Goal: Transaction & Acquisition: Obtain resource

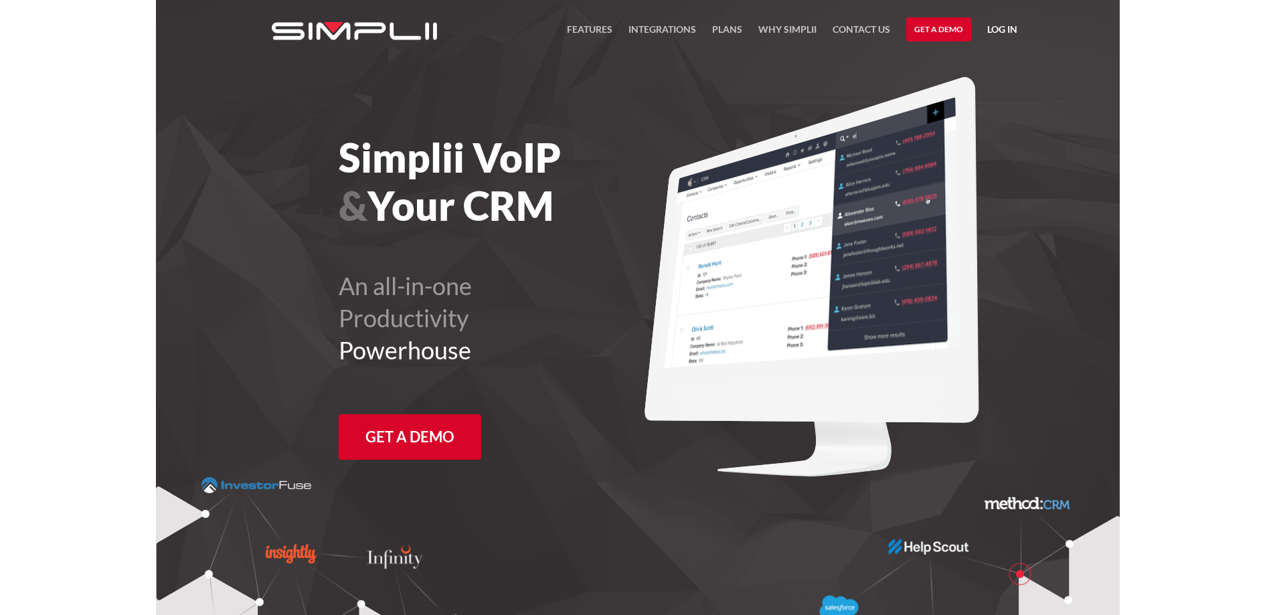
click at [1000, 29] on link "Log in" at bounding box center [1002, 31] width 30 height 20
click at [976, 68] on link "Manager Portal" at bounding box center [967, 69] width 85 height 21
click at [659, 28] on link "Integrations" at bounding box center [663, 32] width 68 height 23
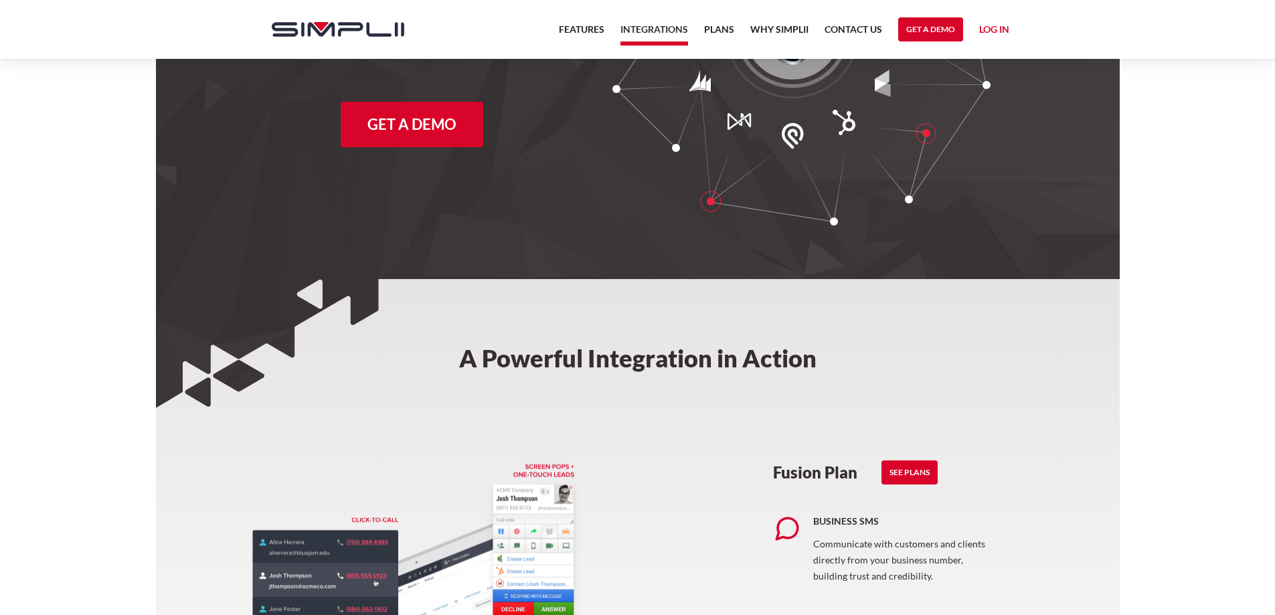
scroll to position [536, 0]
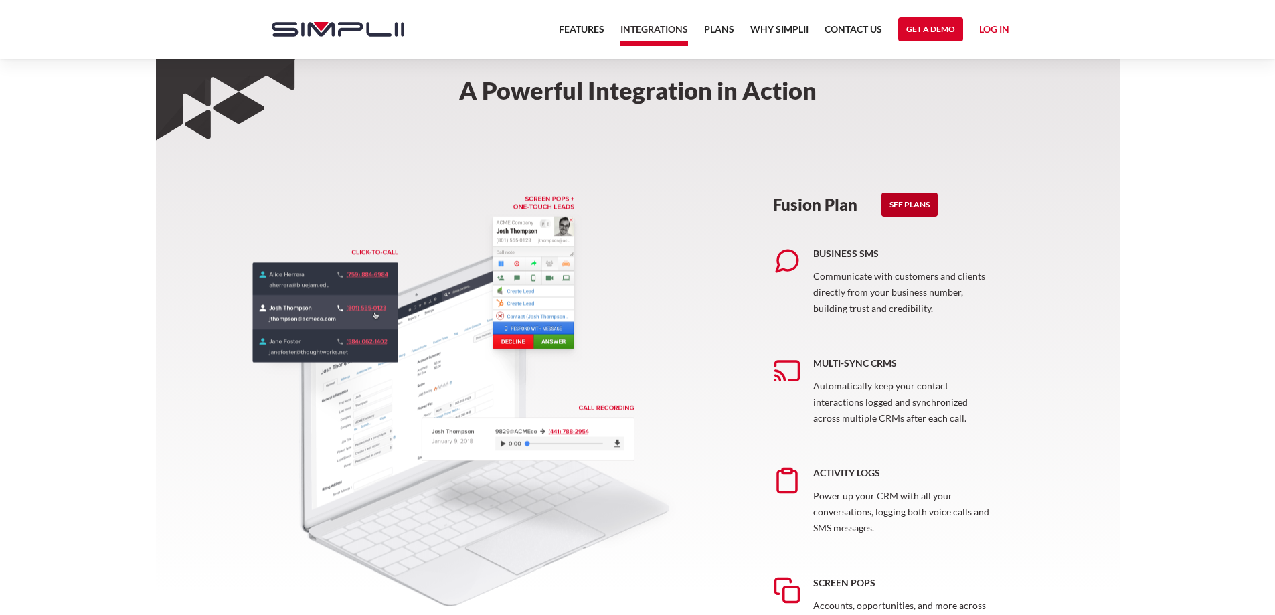
click at [908, 203] on link "See Plans" at bounding box center [910, 205] width 56 height 24
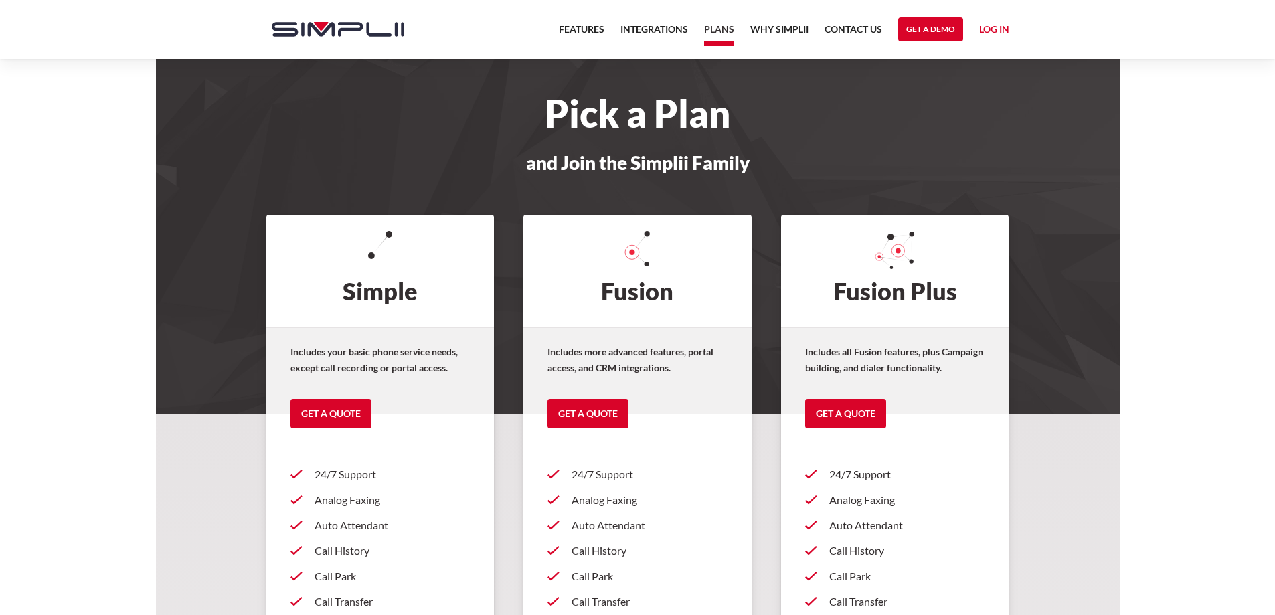
click at [592, 412] on link "Get a Quote" at bounding box center [588, 413] width 81 height 29
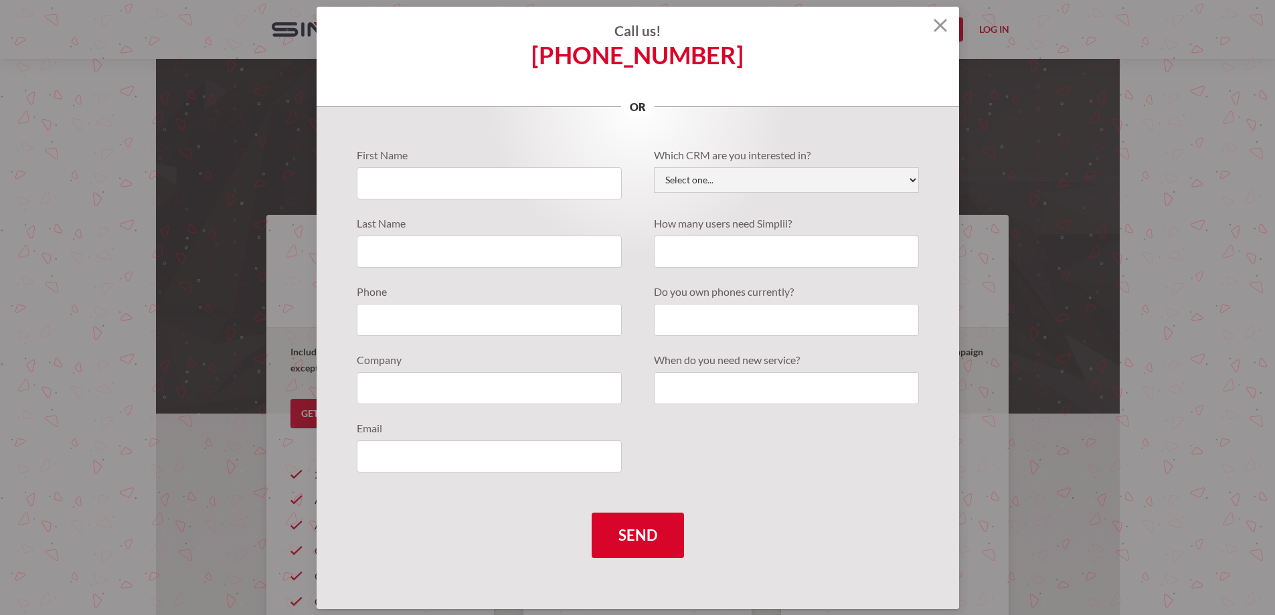
click at [939, 25] on img at bounding box center [940, 25] width 13 height 13
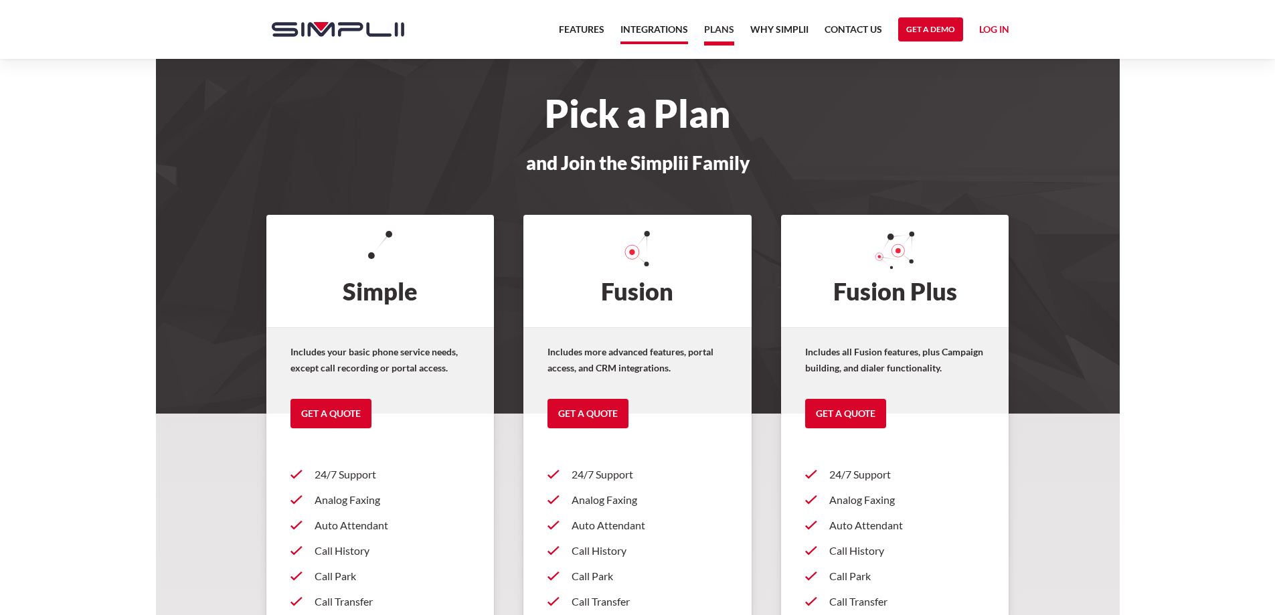
click at [653, 32] on link "Integrations" at bounding box center [655, 32] width 68 height 23
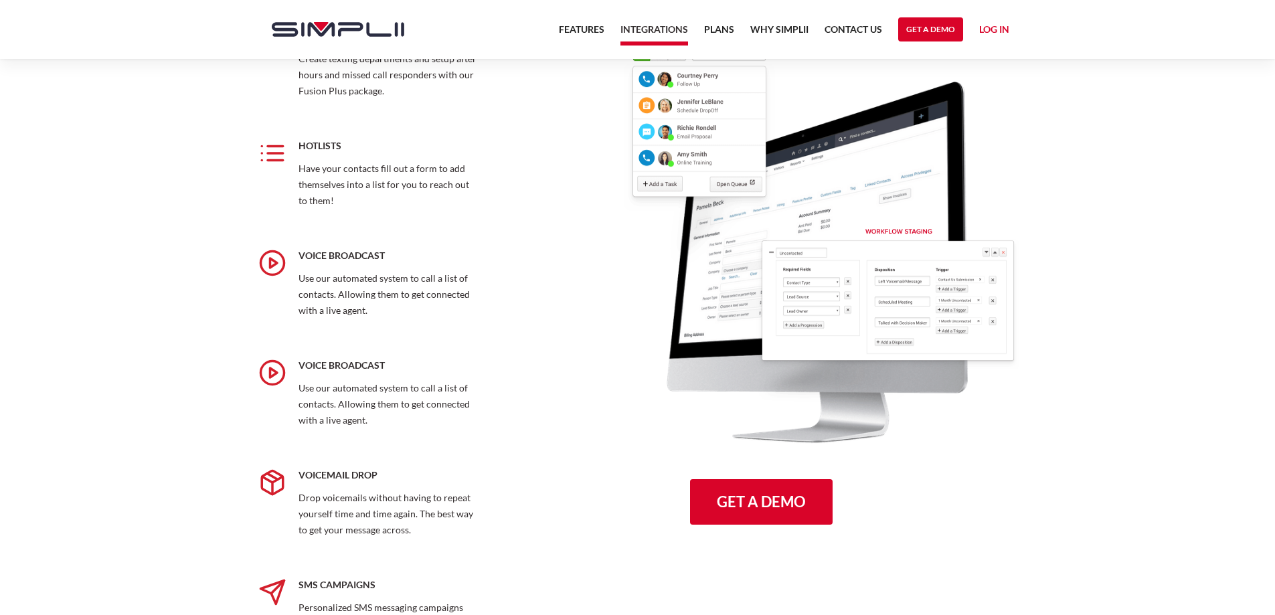
scroll to position [1607, 0]
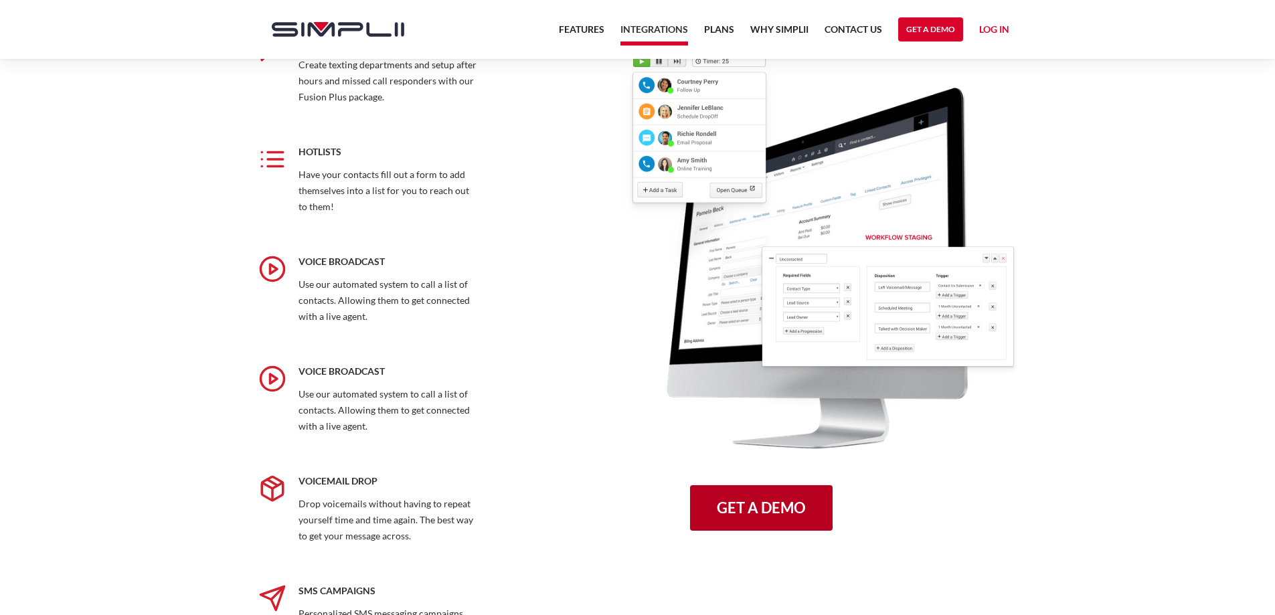
click at [744, 513] on link "Get a Demo" at bounding box center [761, 508] width 143 height 46
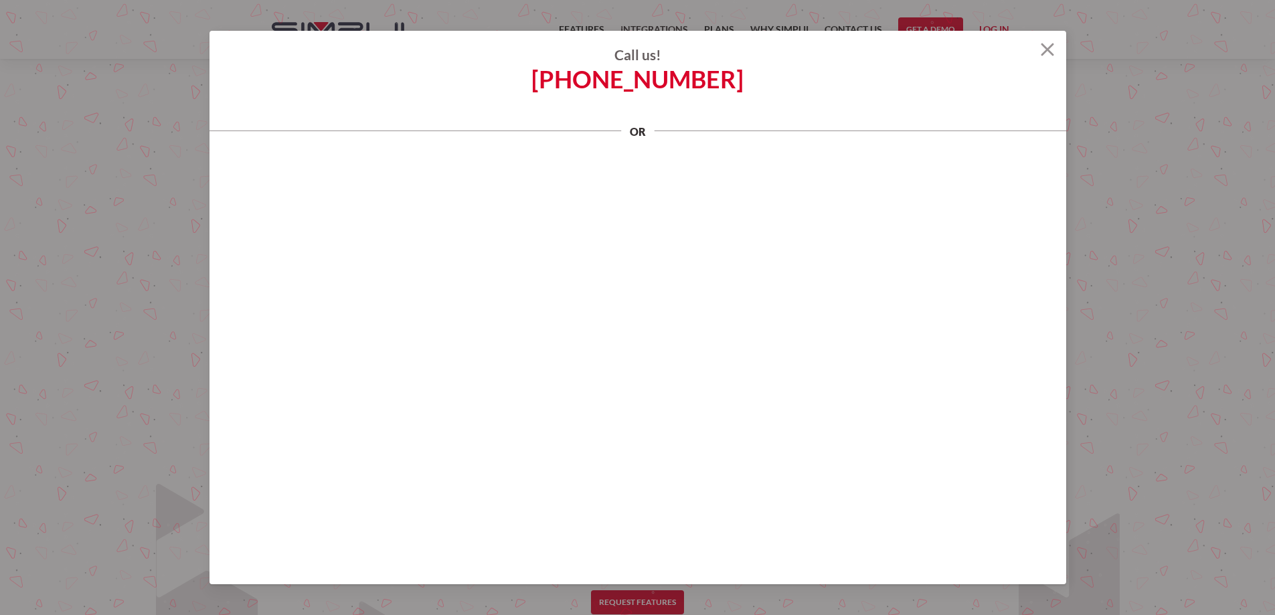
scroll to position [1941, 0]
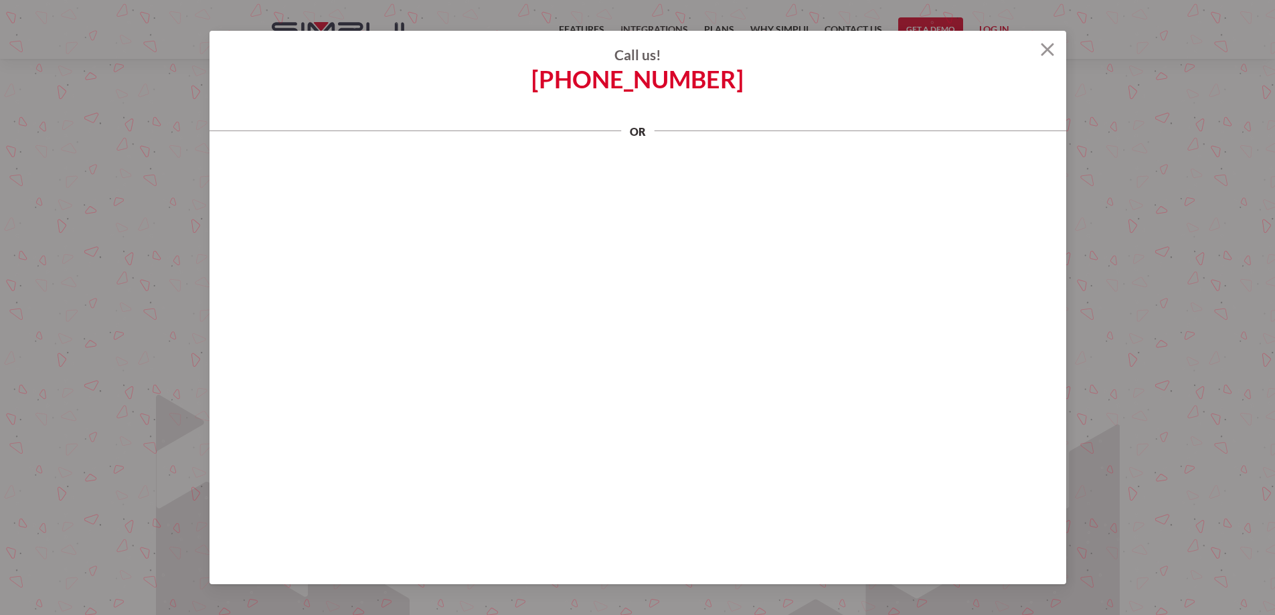
click at [1053, 49] on img at bounding box center [1047, 49] width 13 height 13
